Goal: Task Accomplishment & Management: Manage account settings

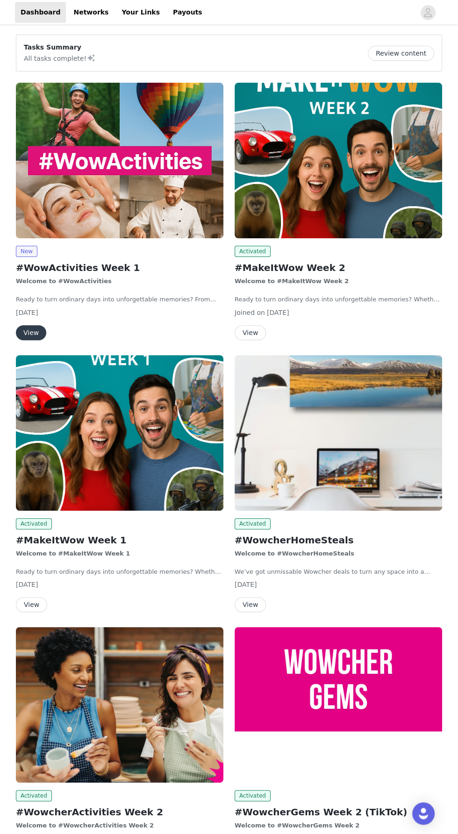
click at [242, 338] on button "View" at bounding box center [250, 332] width 31 height 15
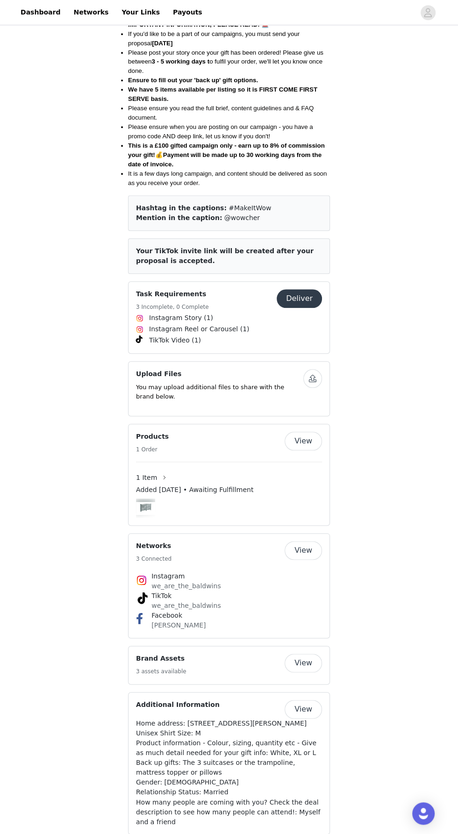
scroll to position [417, 0]
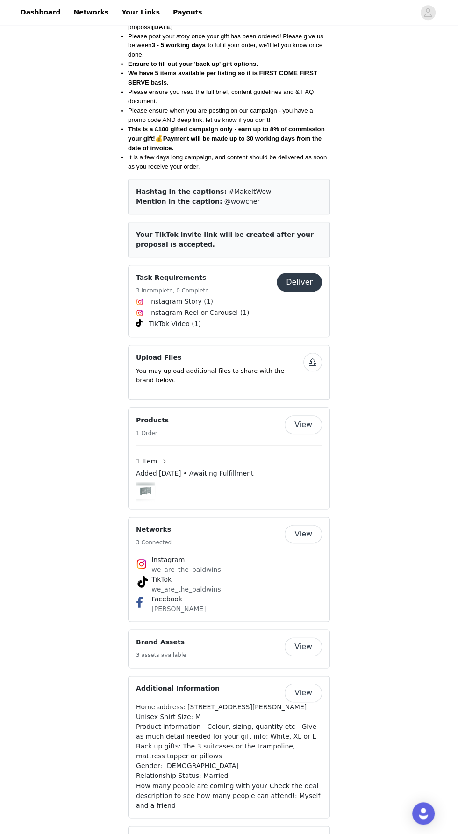
click at [140, 469] on div "Added Aug 29, 2025 • Awaiting Fulfillment" at bounding box center [229, 476] width 186 height 14
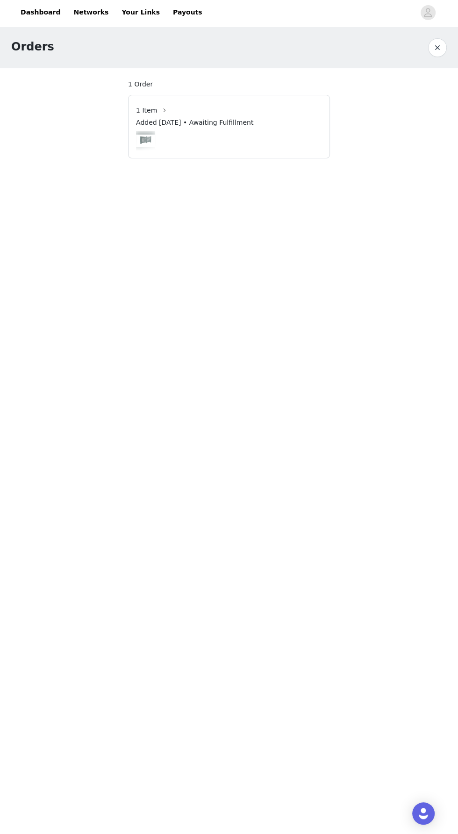
click at [432, 52] on button "button" at bounding box center [437, 47] width 19 height 19
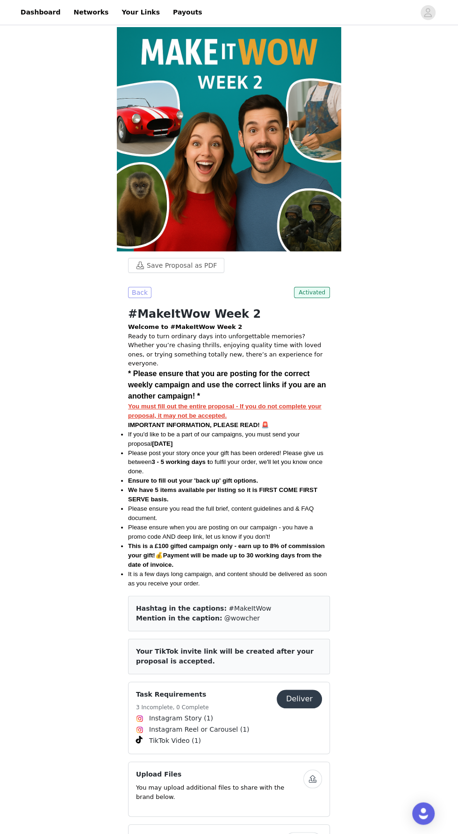
click at [134, 296] on button "Back" at bounding box center [139, 292] width 23 height 11
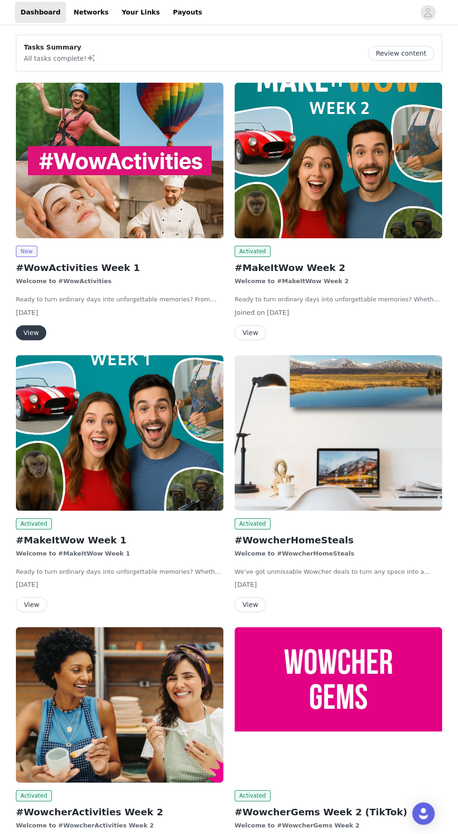
click at [24, 602] on button "View" at bounding box center [31, 604] width 31 height 15
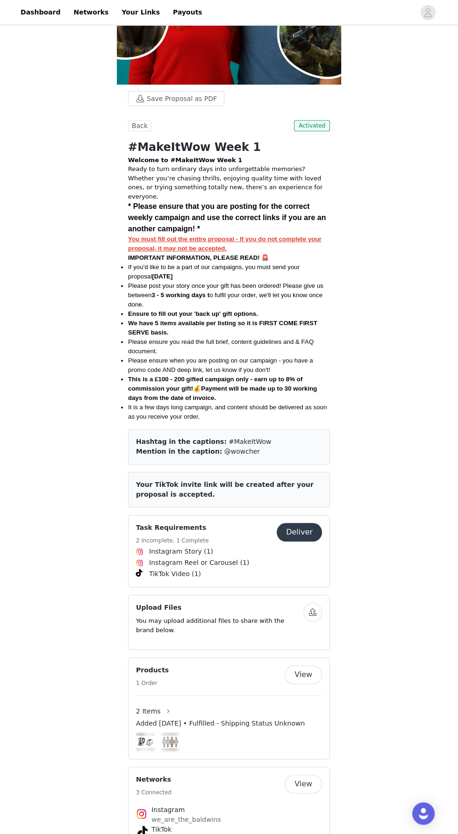
scroll to position [206, 0]
click at [265, 718] on span "Added [DATE] • Fulfilled - Shipping Status Unknown" at bounding box center [220, 723] width 169 height 10
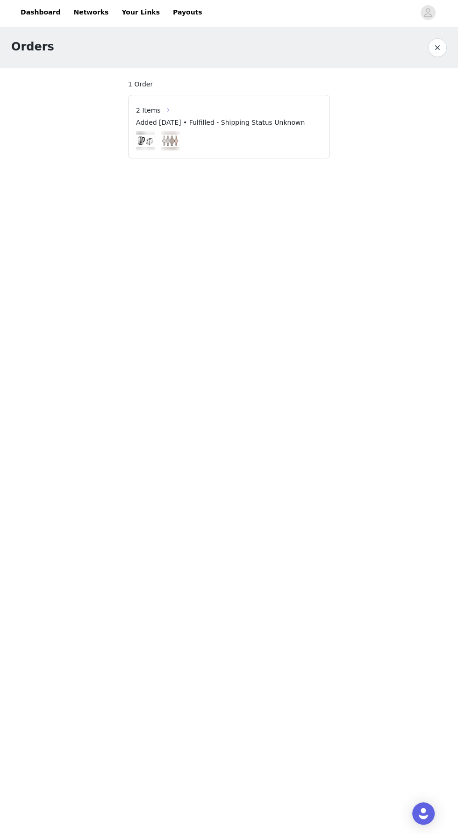
click at [161, 106] on button "button" at bounding box center [168, 110] width 15 height 15
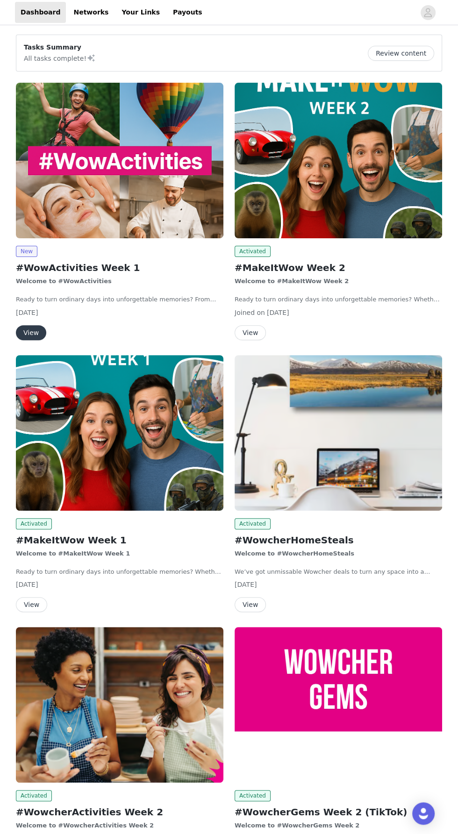
click at [29, 601] on button "View" at bounding box center [31, 604] width 31 height 15
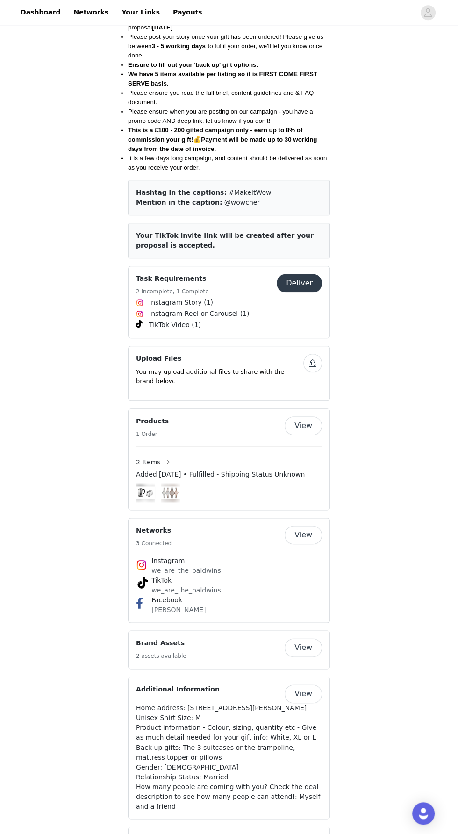
scroll to position [463, 0]
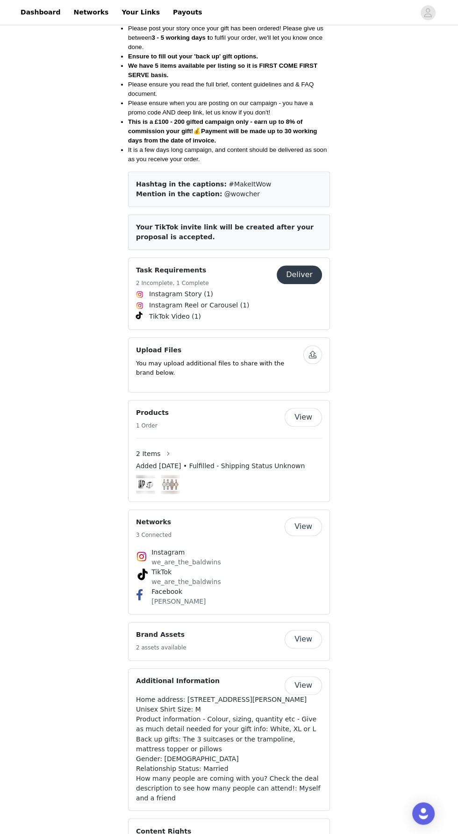
click at [317, 408] on button "View" at bounding box center [303, 417] width 37 height 19
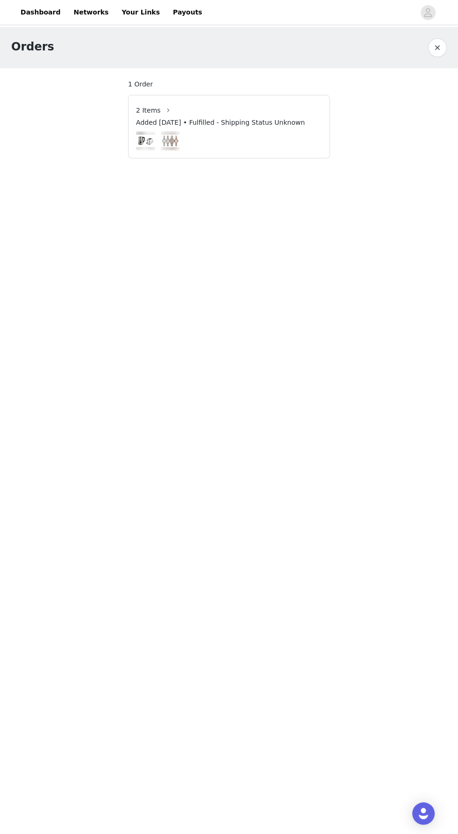
click at [432, 49] on button "button" at bounding box center [437, 47] width 19 height 19
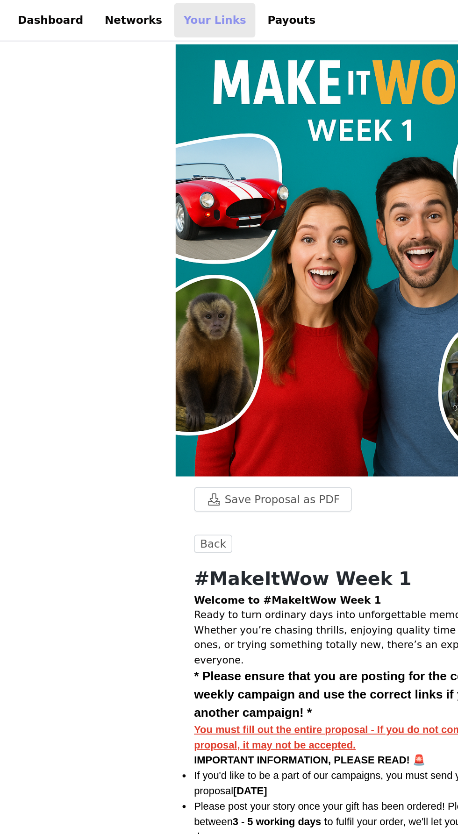
click at [127, 11] on link "Your Links" at bounding box center [141, 12] width 50 height 21
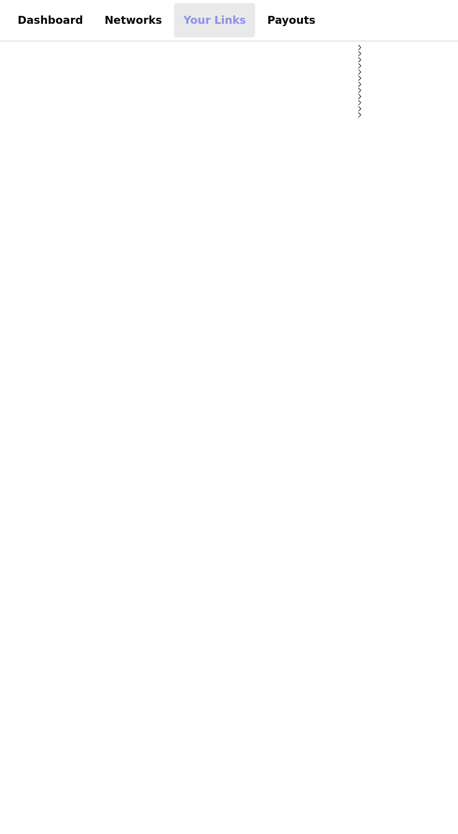
select select "12"
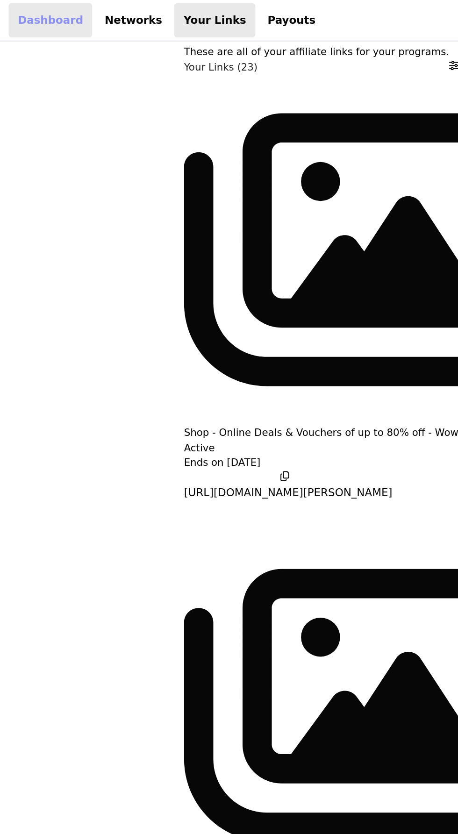
click at [31, 9] on link "Dashboard" at bounding box center [40, 12] width 51 height 21
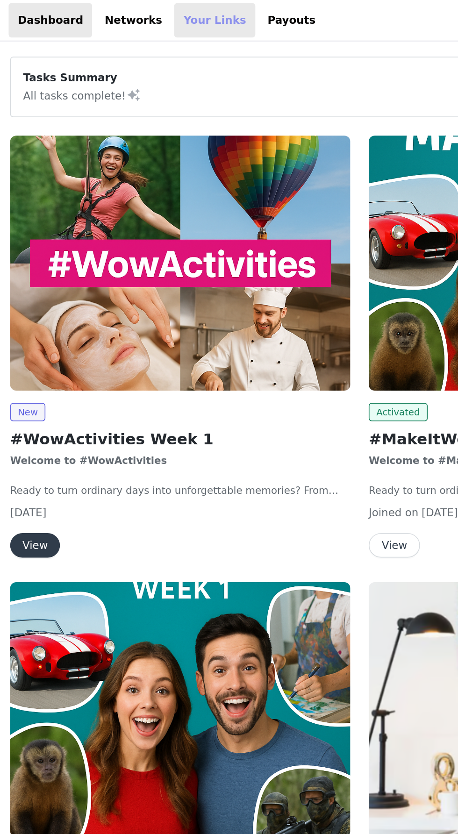
click at [122, 6] on link "Your Links" at bounding box center [141, 12] width 50 height 21
select select "12"
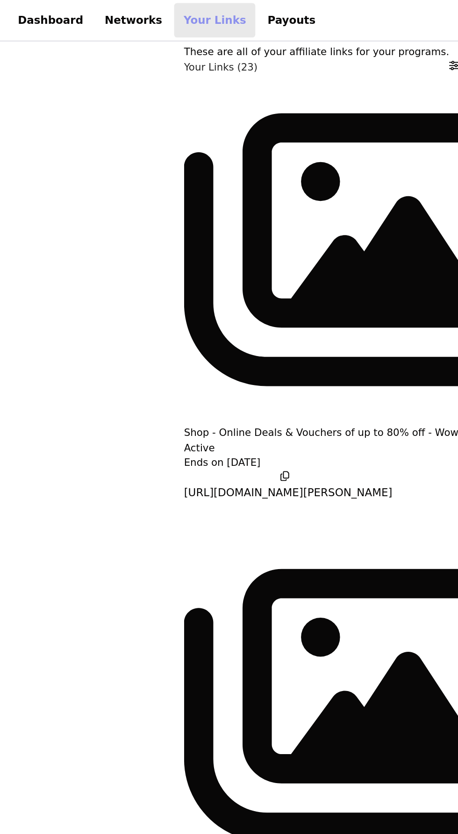
scroll to position [0, 9]
click at [131, 594] on icon "button" at bounding box center [131, 594] width 0 height 0
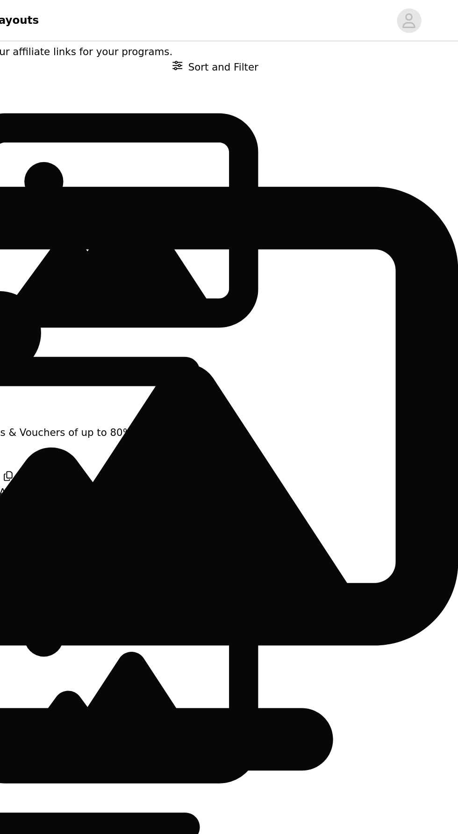
click at [57, 531] on button "Copy affiliate link" at bounding box center [28, 540] width 57 height 19
